Goal: Check status: Check status

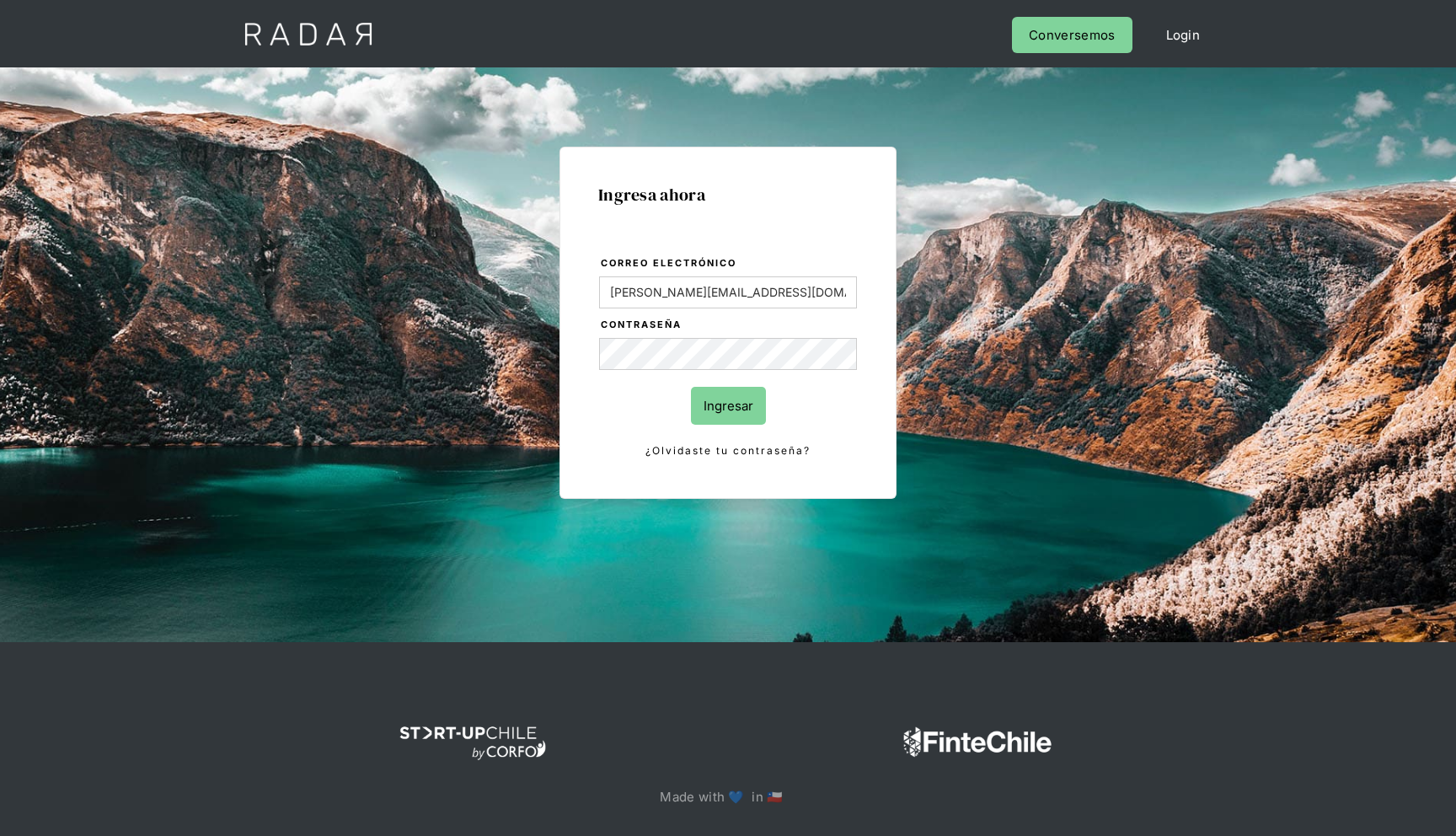
type input "[PERSON_NAME][EMAIL_ADDRESS][DOMAIN_NAME]"
click at [691, 387] on input "Ingresar" at bounding box center [728, 406] width 75 height 38
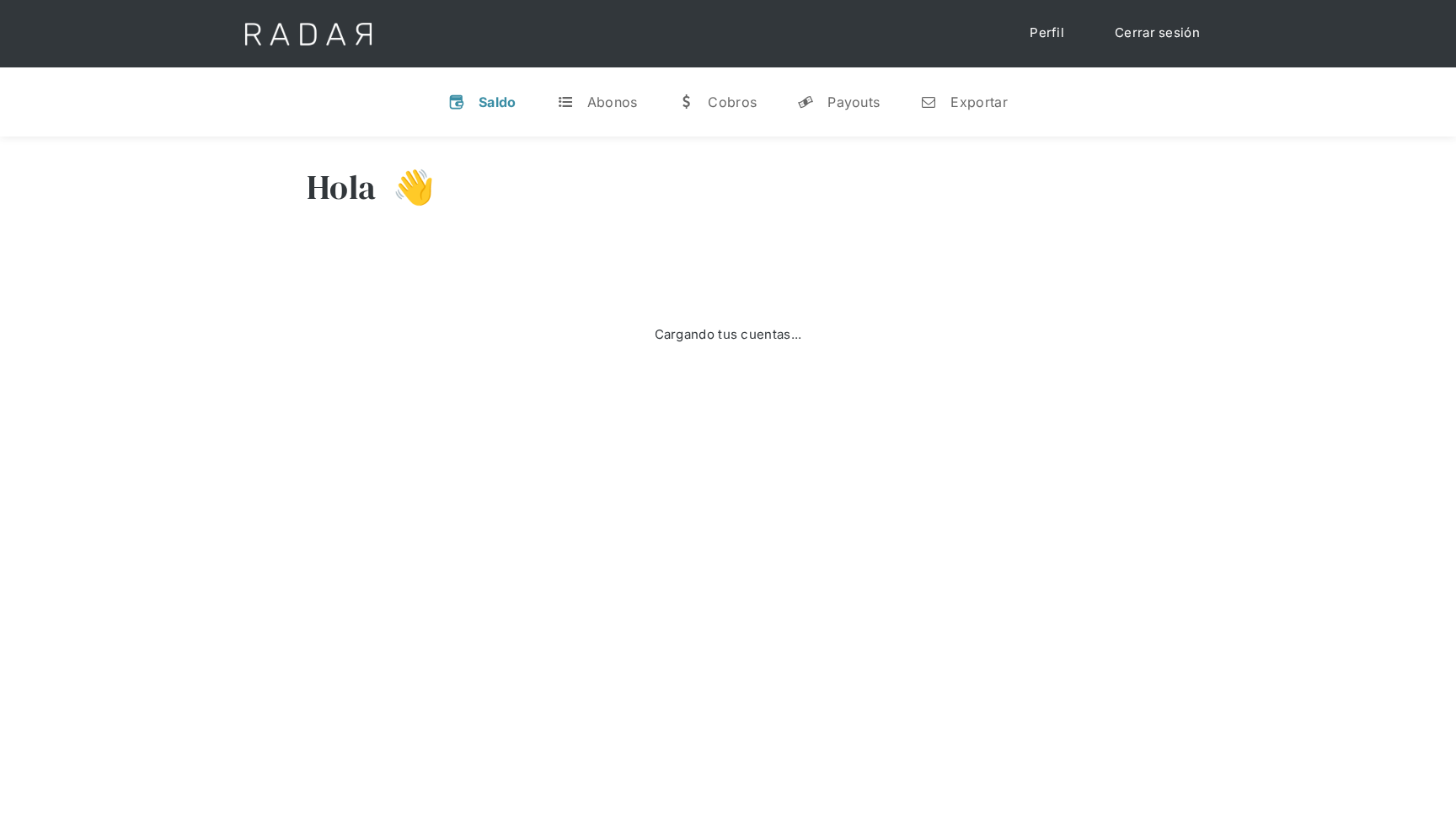
click at [532, 442] on div "Hola 👋 Cargando tus cuentas... Nombre de la empresa • [GEOGRAPHIC_DATA] • Desco…" at bounding box center [728, 290] width 1456 height 308
click at [618, 91] on link "t Abonos" at bounding box center [597, 102] width 108 height 44
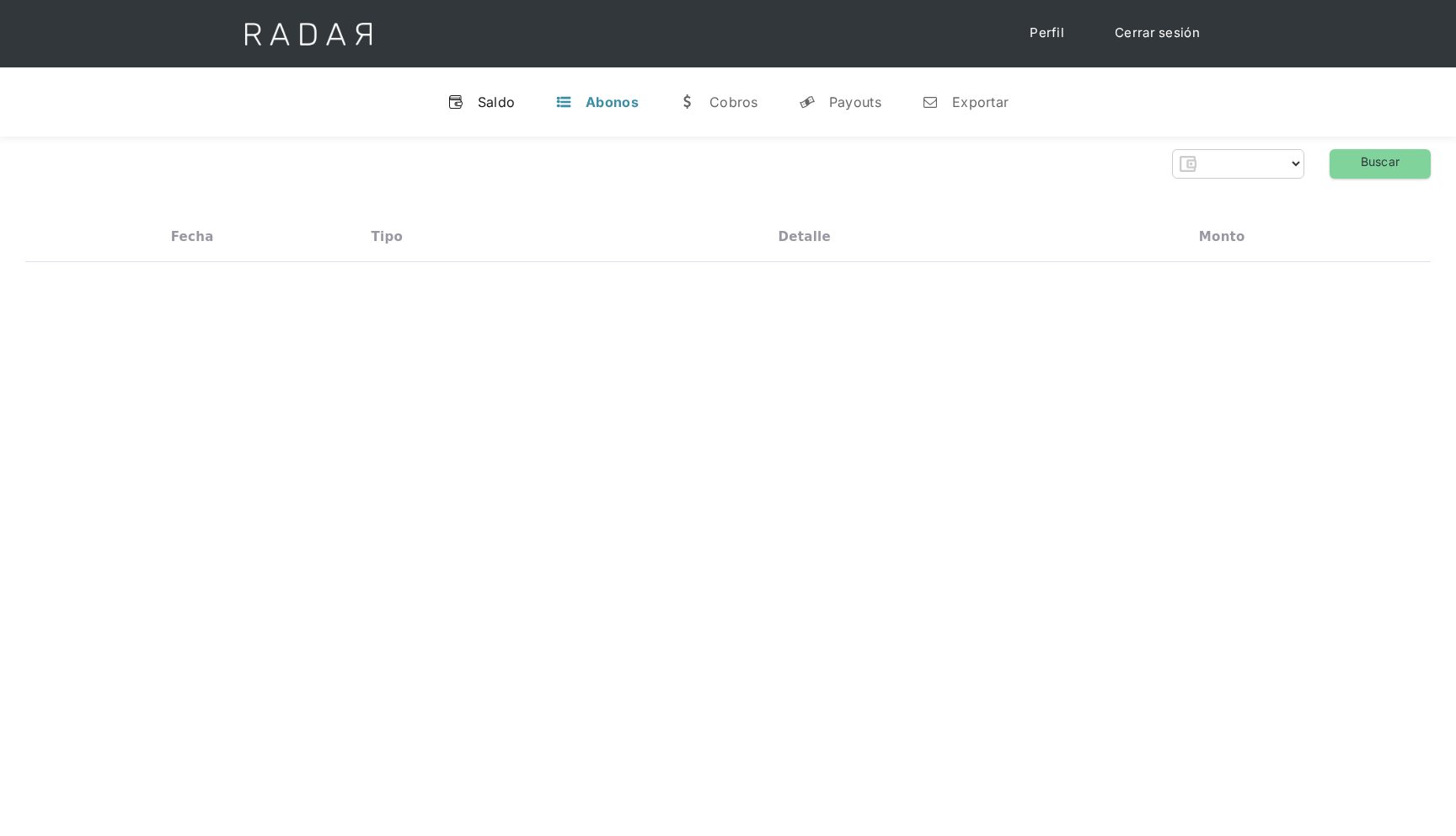
click at [514, 99] on div "Saldo" at bounding box center [497, 102] width 38 height 17
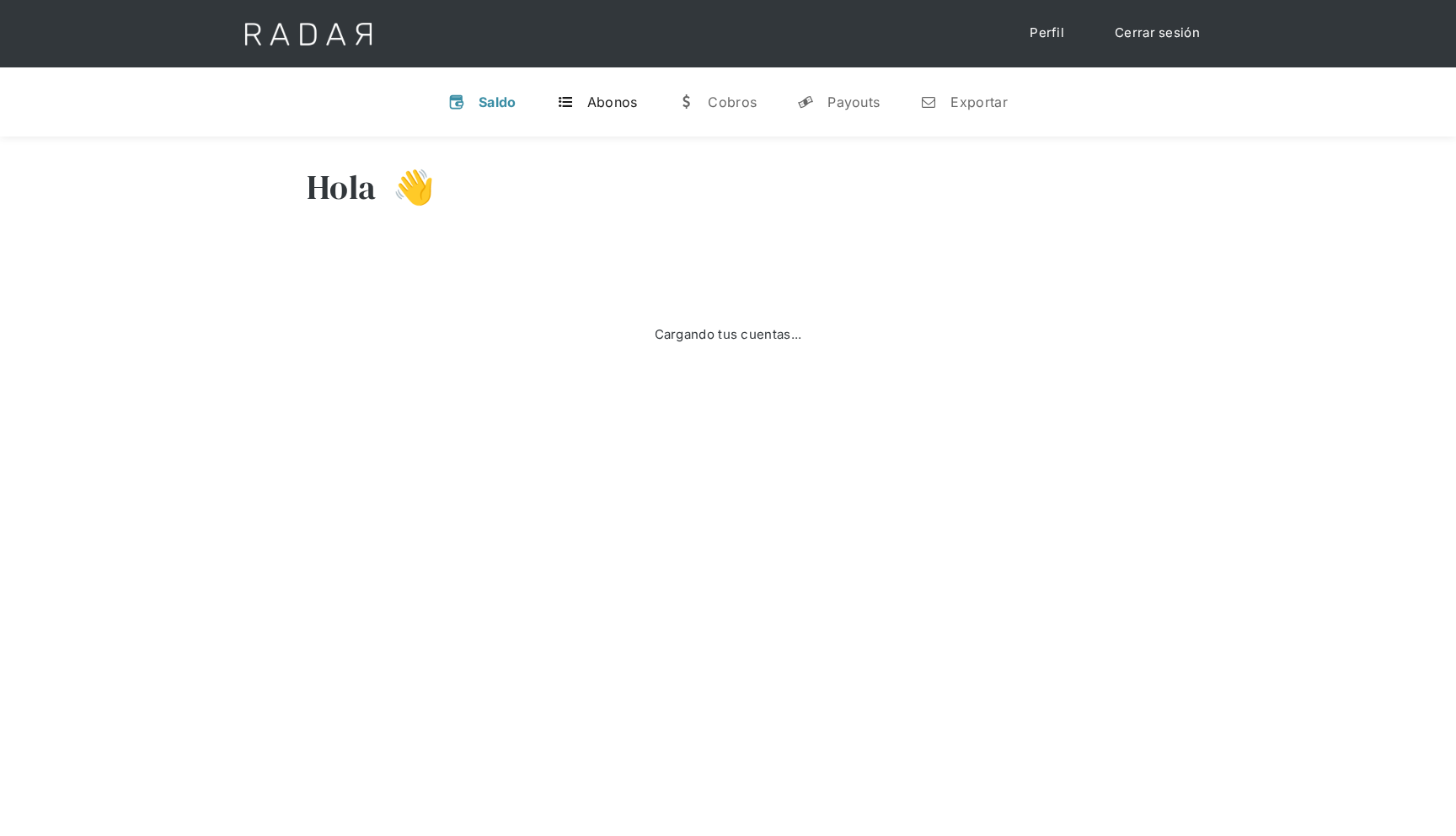
click at [621, 93] on div "Abonos" at bounding box center [612, 102] width 50 height 17
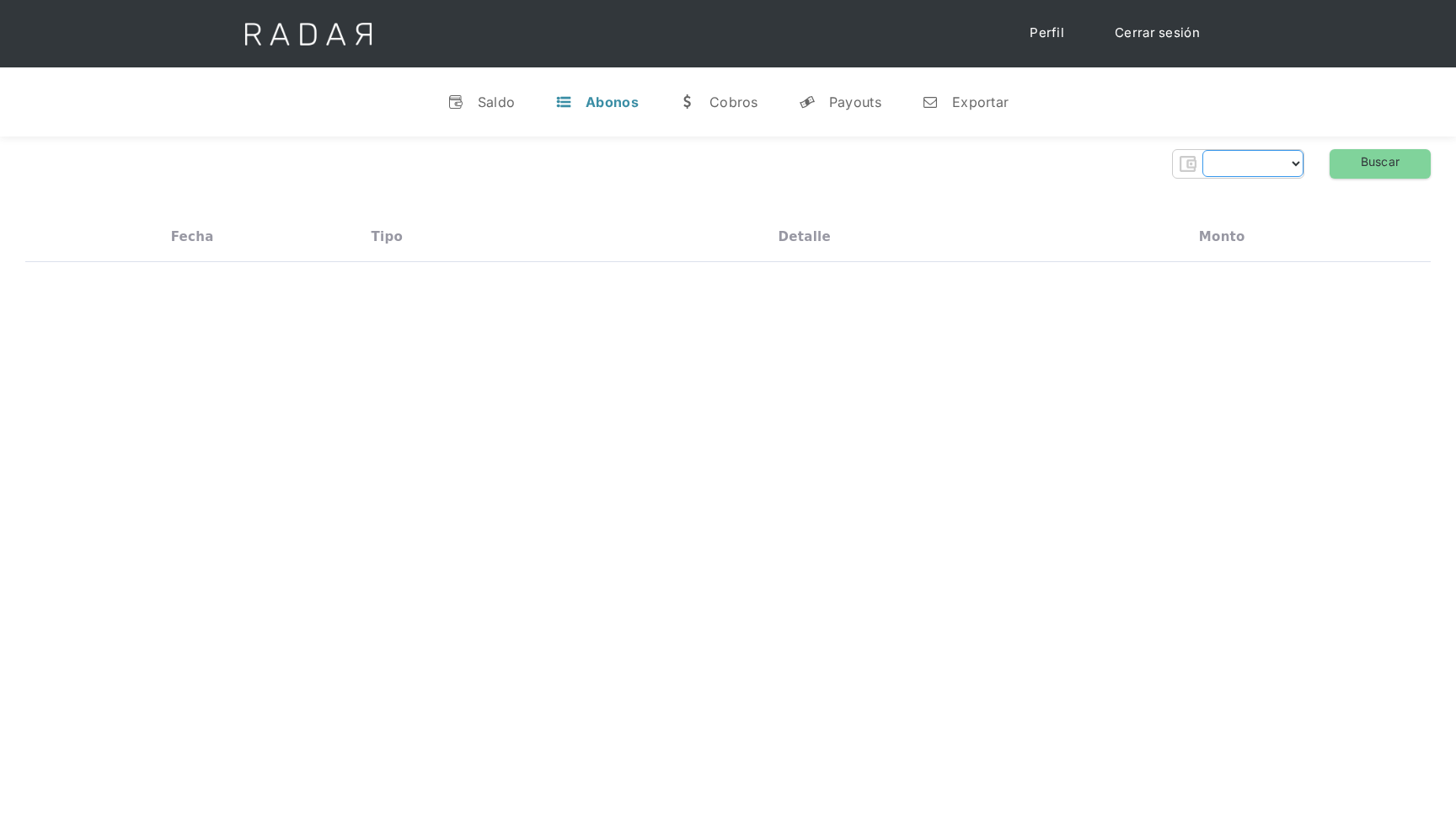
click at [1292, 165] on select "Form" at bounding box center [1253, 164] width 101 height 27
click at [738, 107] on div "Cobros" at bounding box center [734, 102] width 49 height 17
click at [861, 88] on link "y Payouts" at bounding box center [839, 102] width 109 height 44
